Goal: Task Accomplishment & Management: Complete application form

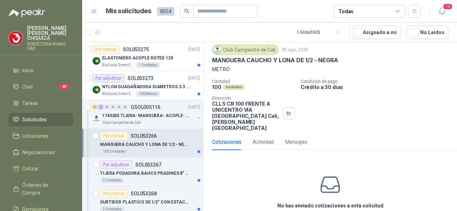
scroll to position [47, 0]
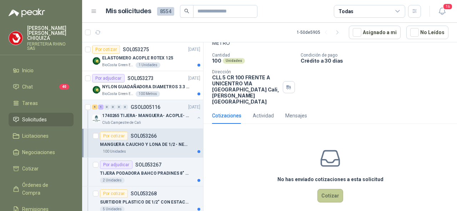
click at [327, 189] on button "Cotizar" at bounding box center [330, 196] width 26 height 14
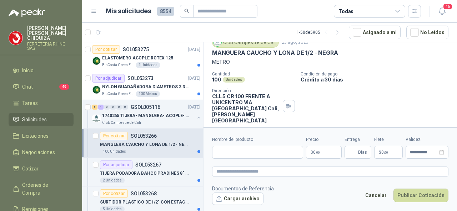
scroll to position [0, 0]
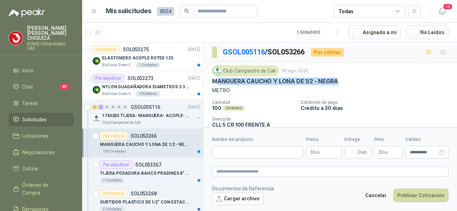
drag, startPoint x: 218, startPoint y: 78, endPoint x: 352, endPoint y: 85, distance: 134.3
click at [352, 85] on div "Club Campestre de Cali [DATE] MANGUERA CAUCHO Y LONA DE 1/2 - NEGRA METRO" at bounding box center [330, 80] width 236 height 29
click at [350, 72] on div "Club Campestre de Cali [DATE]" at bounding box center [330, 71] width 236 height 11
drag, startPoint x: 211, startPoint y: 79, endPoint x: 341, endPoint y: 83, distance: 129.5
click at [341, 83] on div "Club Campestre de Cali [DATE] MANGUERA CAUCHO Y LONA DE 1/2 - NEGRA METRO Canti…" at bounding box center [329, 109] width 253 height 92
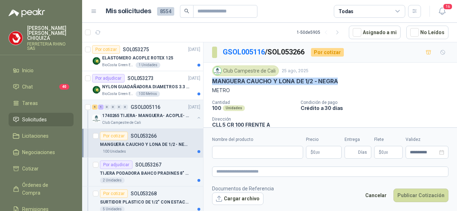
copy p "MANGUERA CAUCHO Y LONA DE 1/2 - NEGRA"
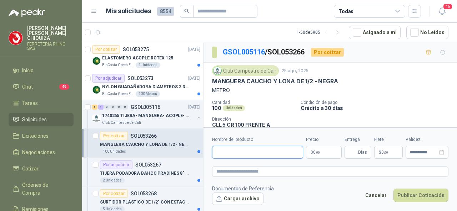
click at [215, 150] on input "Nombre del producto" at bounding box center [257, 152] width 91 height 13
paste input "**********"
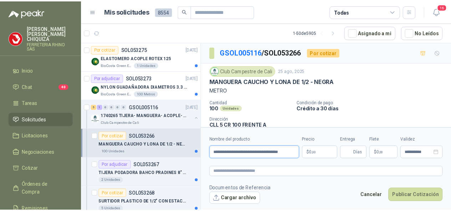
scroll to position [0, 5]
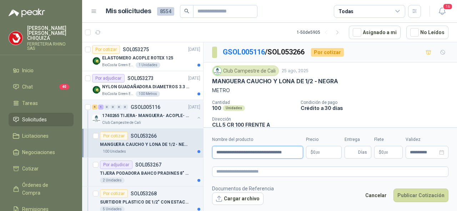
type input "**********"
click at [335, 148] on body "[PERSON_NAME] FERRETERIA RHINO SAS Inicio Chat 40 Tareas Solicitudes Licitacion…" at bounding box center [228, 105] width 457 height 211
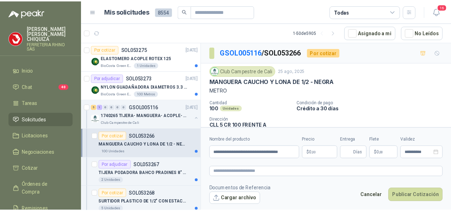
scroll to position [0, 0]
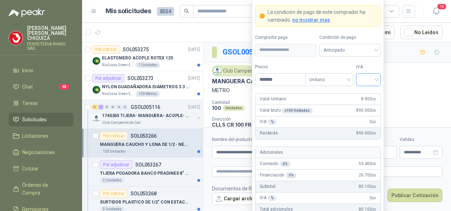
type input "*******"
click at [376, 80] on input "search" at bounding box center [368, 79] width 16 height 11
click at [362, 97] on div "19%" at bounding box center [368, 96] width 13 height 8
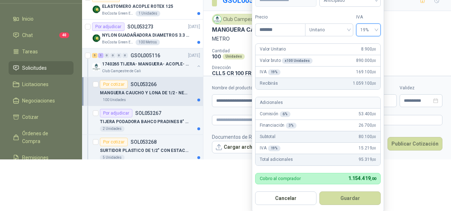
scroll to position [52, 0]
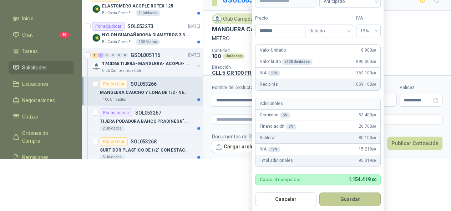
click at [331, 198] on button "Guardar" at bounding box center [349, 200] width 61 height 14
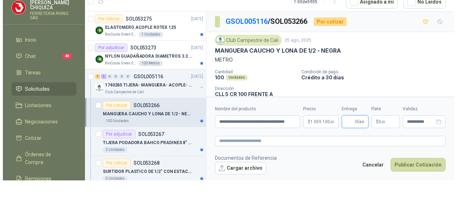
scroll to position [0, 0]
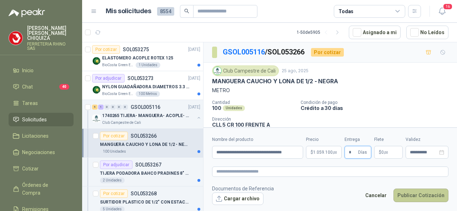
type input "*"
click at [406, 195] on button "Publicar Cotización" at bounding box center [420, 196] width 55 height 14
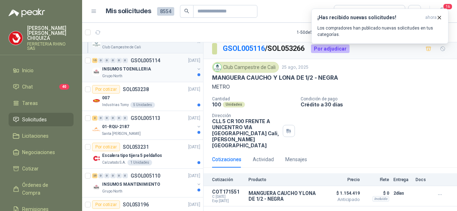
scroll to position [250, 0]
click at [141, 144] on p "SOL053231" at bounding box center [136, 146] width 26 height 5
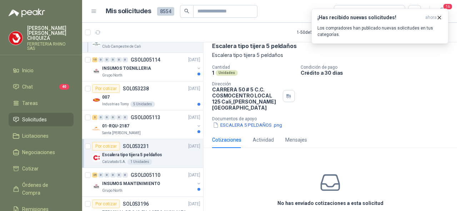
scroll to position [60, 0]
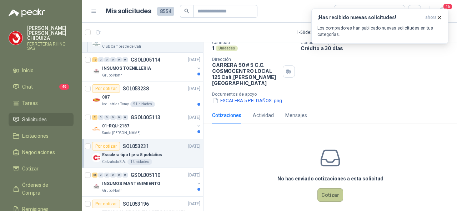
click at [322, 191] on button "Cotizar" at bounding box center [330, 196] width 26 height 14
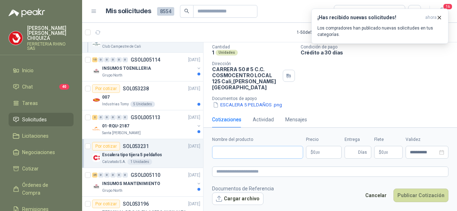
scroll to position [55, 0]
click at [225, 150] on input "Nombre del producto" at bounding box center [257, 152] width 91 height 13
paste input "**********"
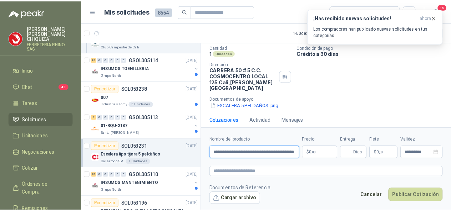
scroll to position [0, 5]
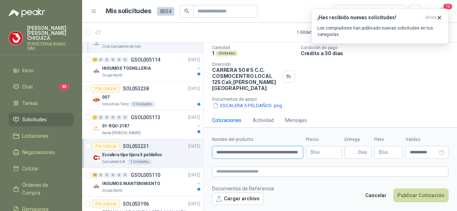
type input "**********"
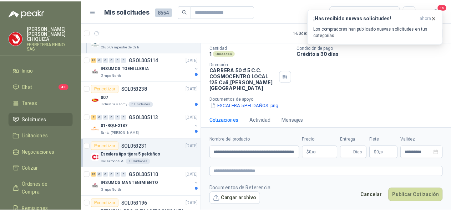
scroll to position [0, 0]
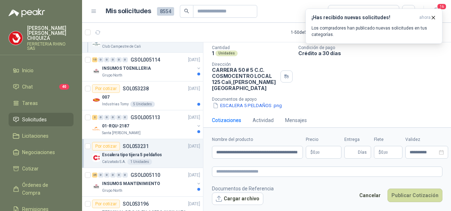
click at [330, 153] on body "[PERSON_NAME] FERRETERIA RHINO SAS Inicio Chat 40 Tareas Solicitudes Licitacion…" at bounding box center [225, 105] width 451 height 211
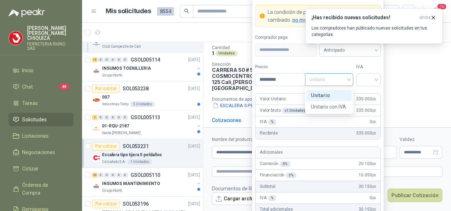
click at [346, 79] on span "Unitario" at bounding box center [329, 80] width 40 height 11
type input "*********"
click at [311, 96] on div "Unitario" at bounding box center [329, 96] width 37 height 8
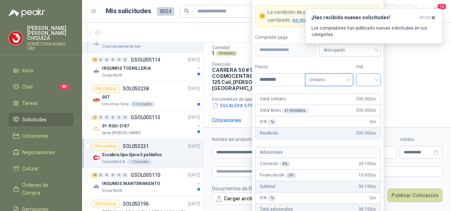
click at [376, 81] on input "search" at bounding box center [368, 79] width 16 height 11
click at [362, 95] on div "19%" at bounding box center [368, 96] width 13 height 8
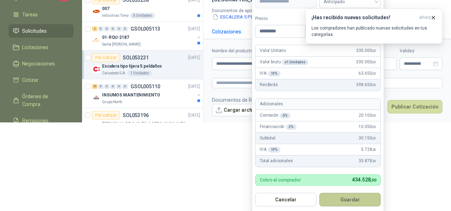
scroll to position [89, 0]
click at [342, 199] on button "Guardar" at bounding box center [349, 200] width 61 height 14
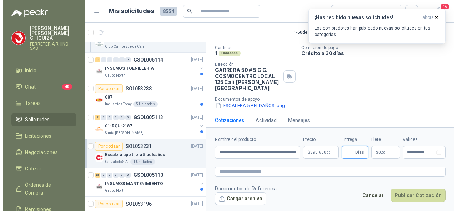
scroll to position [0, 0]
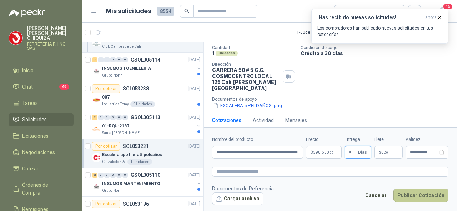
type input "*"
click at [410, 194] on button "Publicar Cotización" at bounding box center [420, 196] width 55 height 14
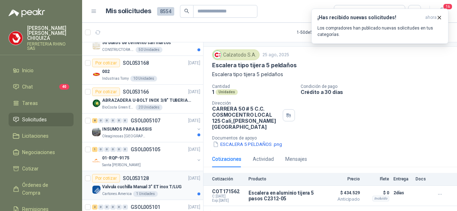
scroll to position [642, 0]
